Goal: Transaction & Acquisition: Subscribe to service/newsletter

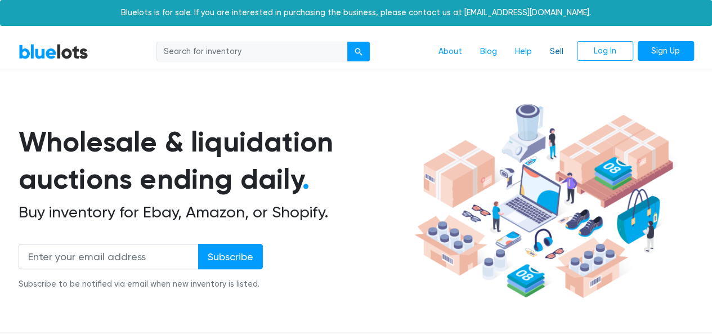
click at [557, 51] on link "Sell" at bounding box center [557, 51] width 32 height 21
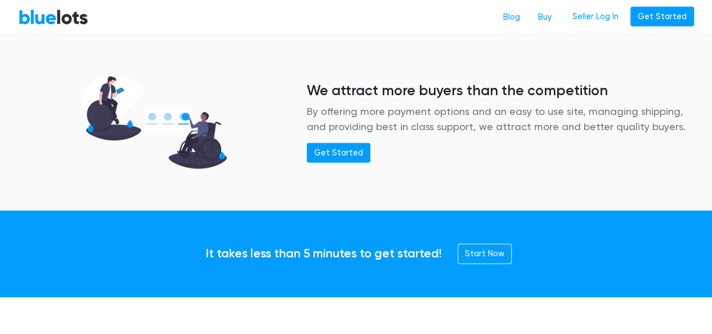
scroll to position [1609, 0]
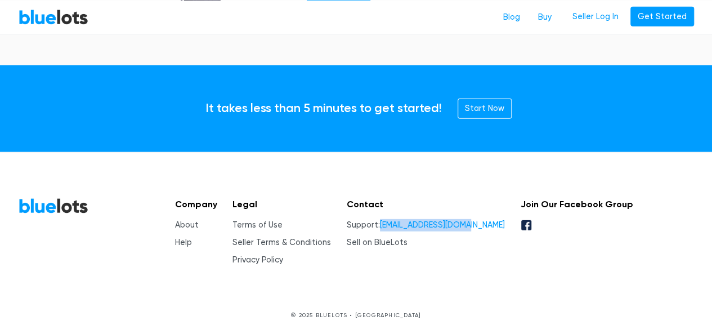
drag, startPoint x: 365, startPoint y: 224, endPoint x: 490, endPoint y: 221, distance: 124.5
click at [490, 221] on div "Company About Help Legal Terms of Use Seller Terms & Conditions Privacy Policy …" at bounding box center [399, 232] width 467 height 68
copy li "Support: [EMAIL_ADDRESS][DOMAIN_NAME]"
click at [387, 240] on link "Sell on BlueLots" at bounding box center [377, 243] width 61 height 10
copy li "Support: [EMAIL_ADDRESS][DOMAIN_NAME]"
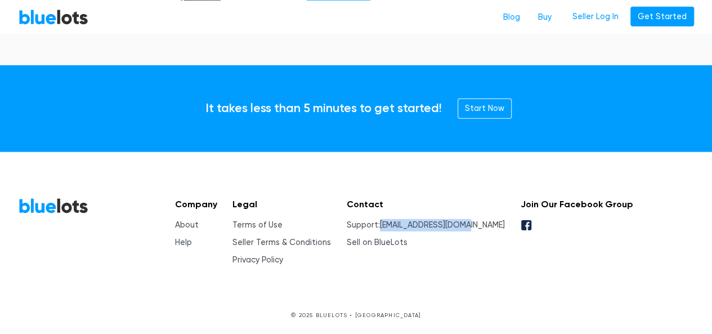
copy li "Support: [EMAIL_ADDRESS][DOMAIN_NAME]"
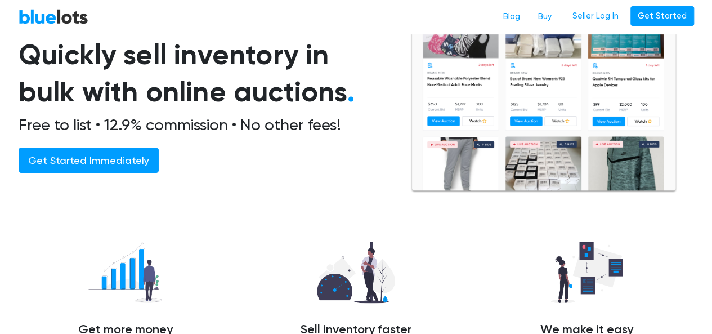
scroll to position [0, 0]
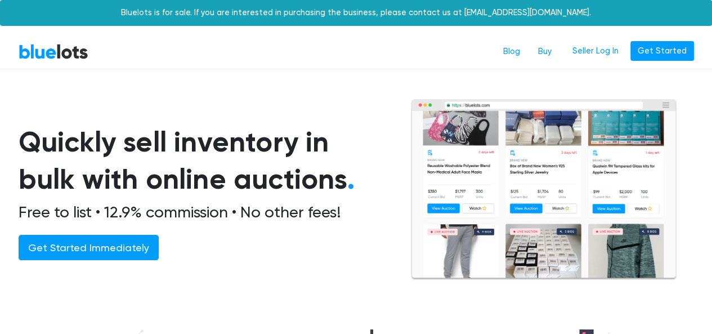
click at [53, 53] on link "BlueLots" at bounding box center [54, 51] width 70 height 16
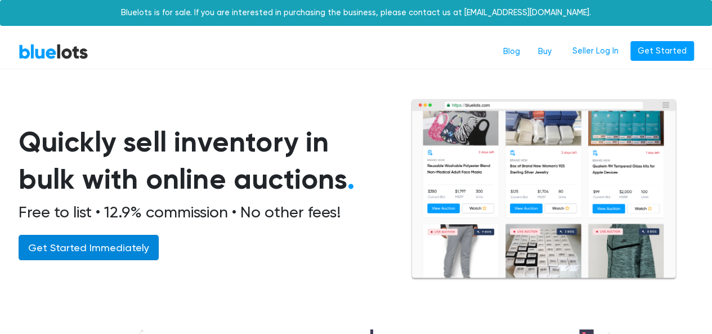
click at [111, 254] on link "Get Started Immediately" at bounding box center [89, 247] width 140 height 25
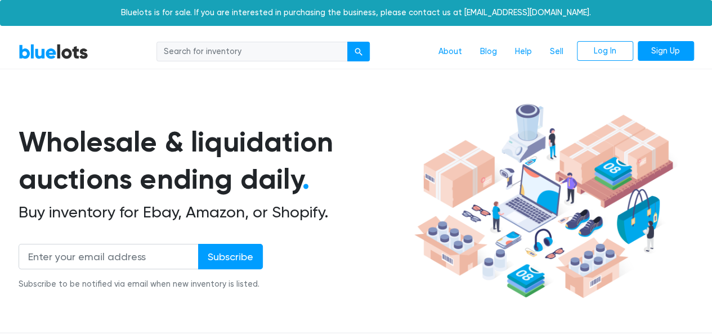
click at [18, 53] on div "BlueLots About Blog Help Sell Log In Sign Up" at bounding box center [356, 51] width 693 height 21
